Goal: Entertainment & Leisure: Browse casually

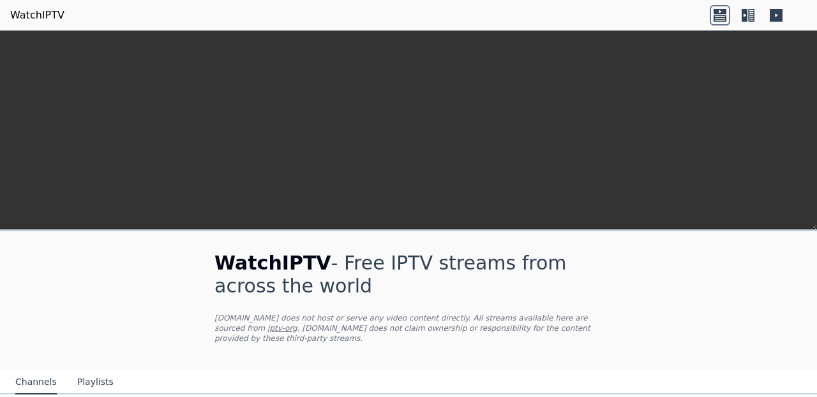
scroll to position [228, 0]
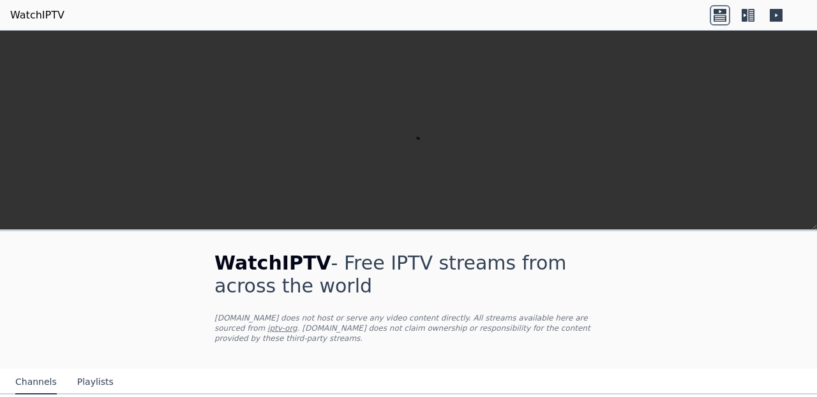
scroll to position [144, 0]
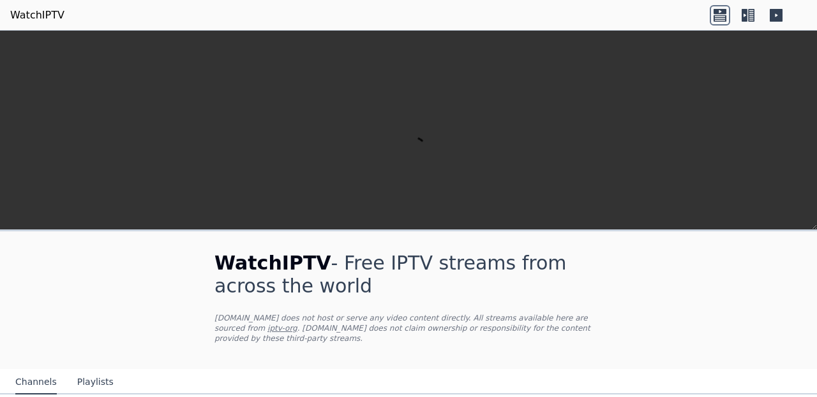
scroll to position [428, 0]
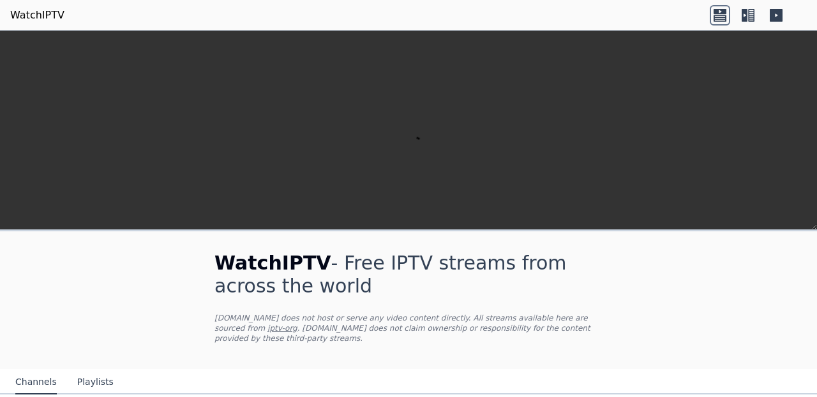
scroll to position [309, 0]
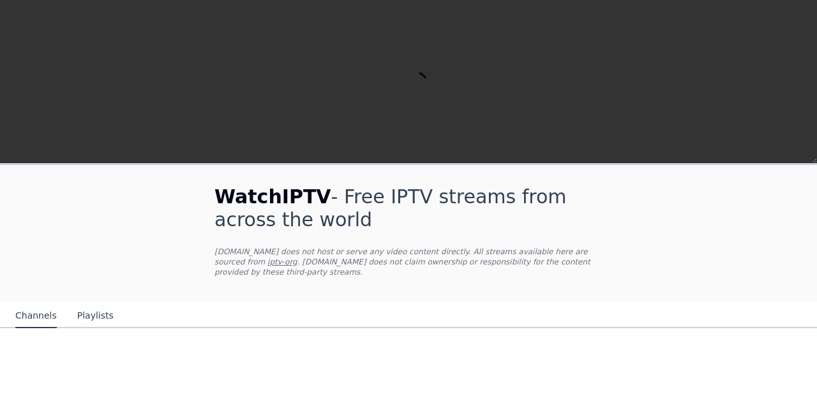
scroll to position [396, 0]
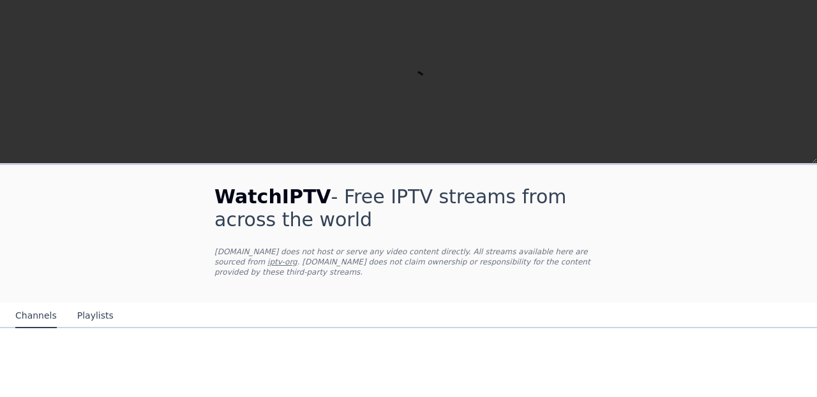
scroll to position [434, 0]
